Goal: Find specific page/section: Find specific page/section

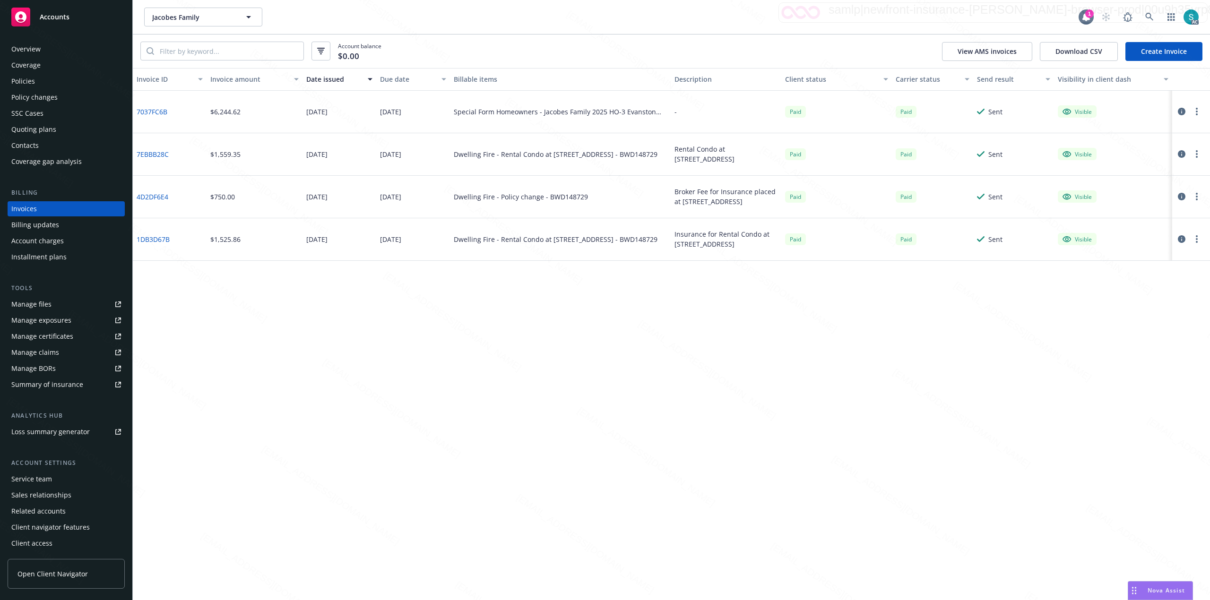
click at [49, 41] on div "Overview Coverage Policies Policy changes SSC Cases Quoting plans Contacts Cove…" at bounding box center [66, 315] width 132 height 570
click at [603, 12] on div "Jacobes Family Jacobes Family" at bounding box center [611, 17] width 935 height 19
click at [233, 404] on div "Invoice ID Invoice amount Date issued Due date Billable items Description Clien…" at bounding box center [671, 334] width 1077 height 532
